Goal: Information Seeking & Learning: Learn about a topic

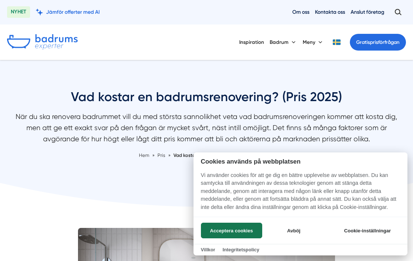
click at [241, 228] on button "Acceptera cookies" at bounding box center [231, 231] width 61 height 16
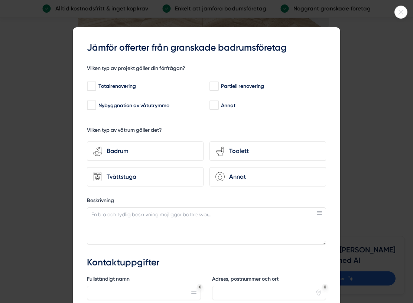
click at [401, 14] on icon at bounding box center [401, 12] width 12 height 4
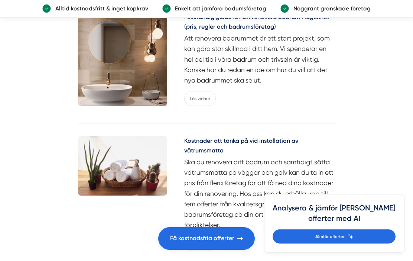
scroll to position [3212, 0]
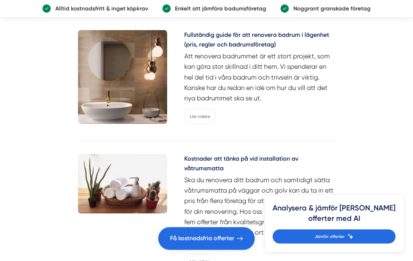
click at [153, 124] on img at bounding box center [122, 77] width 89 height 94
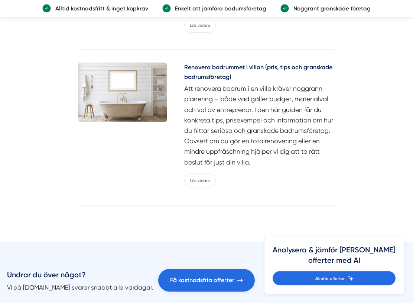
scroll to position [3448, 0]
click at [146, 122] on img at bounding box center [122, 91] width 89 height 59
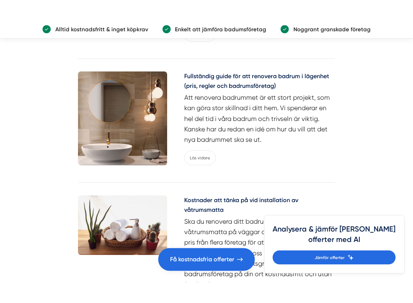
scroll to position [3189, 0]
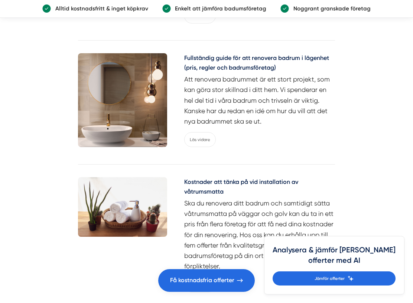
click at [150, 147] on img at bounding box center [122, 100] width 89 height 94
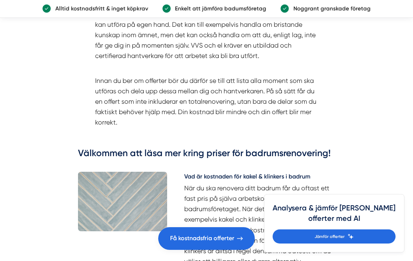
scroll to position [2790, 0]
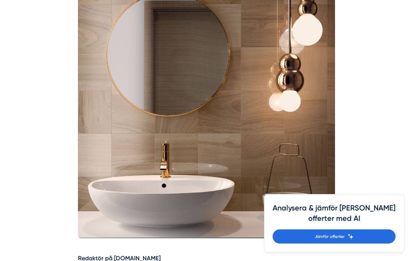
scroll to position [256, 0]
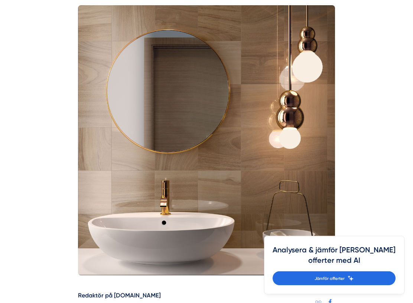
scroll to position [229, 0]
click at [281, 164] on img at bounding box center [206, 140] width 257 height 270
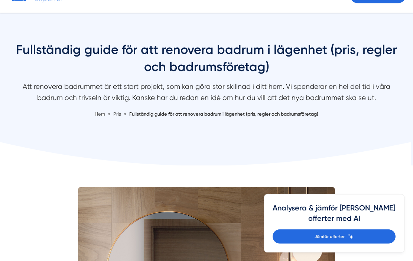
scroll to position [0, 0]
